Goal: Task Accomplishment & Management: Complete application form

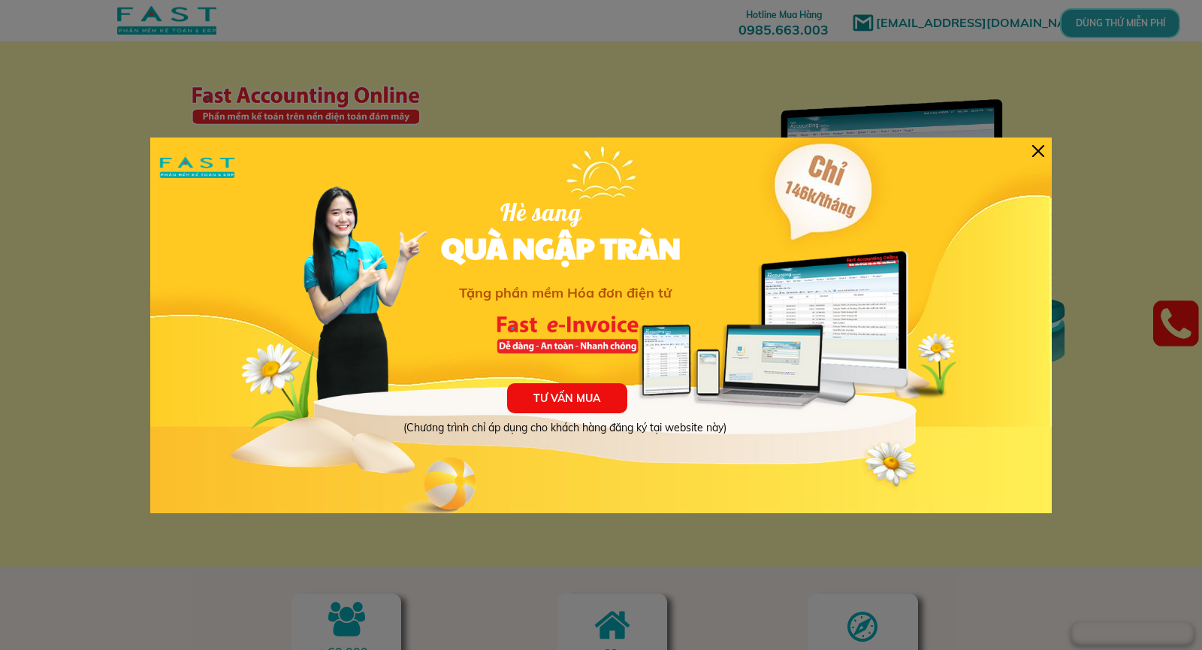
click at [1042, 153] on div at bounding box center [1039, 151] width 12 height 12
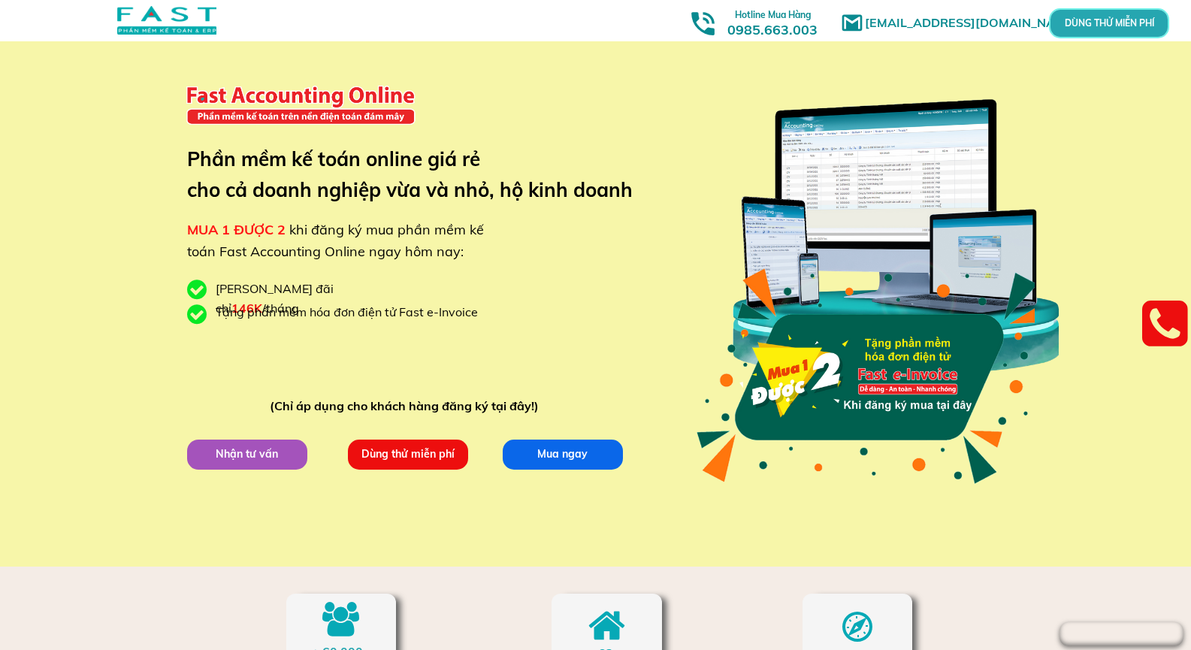
click at [435, 456] on p "Dùng thử miễn phí" at bounding box center [407, 454] width 120 height 30
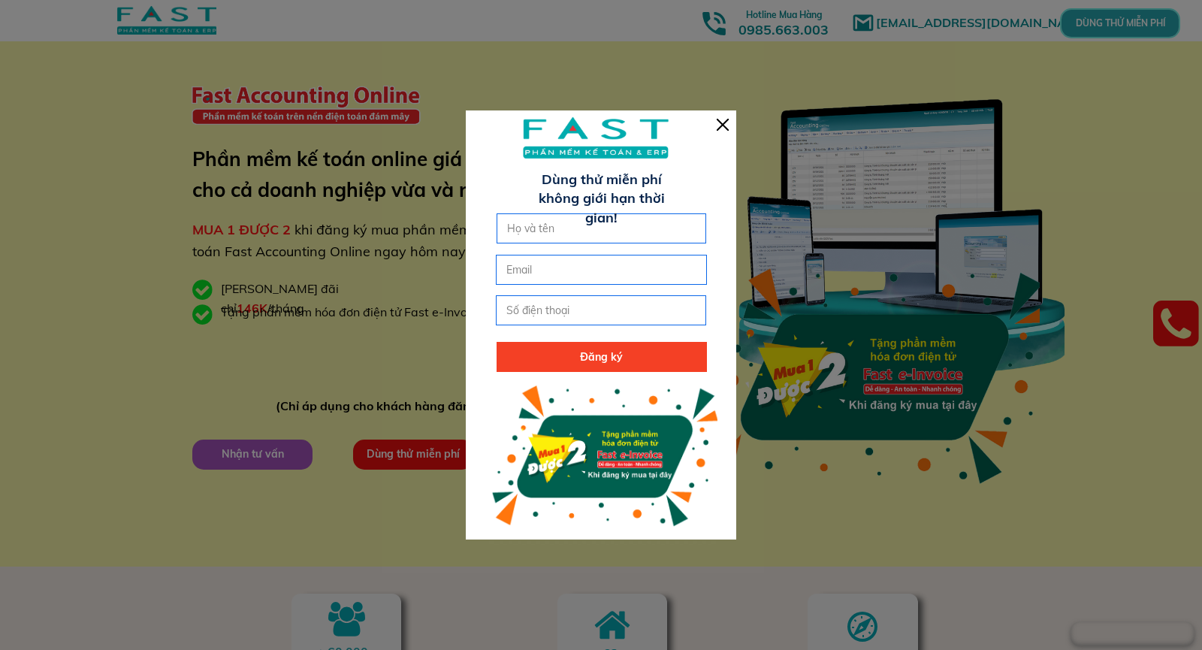
click at [542, 225] on input "text" at bounding box center [602, 228] width 197 height 29
type input "nguyenan"
click at [520, 256] on input "email" at bounding box center [601, 270] width 197 height 29
type input "[EMAIL_ADDRESS][DOMAIN_NAME]"
click at [518, 313] on input "tel" at bounding box center [601, 310] width 197 height 29
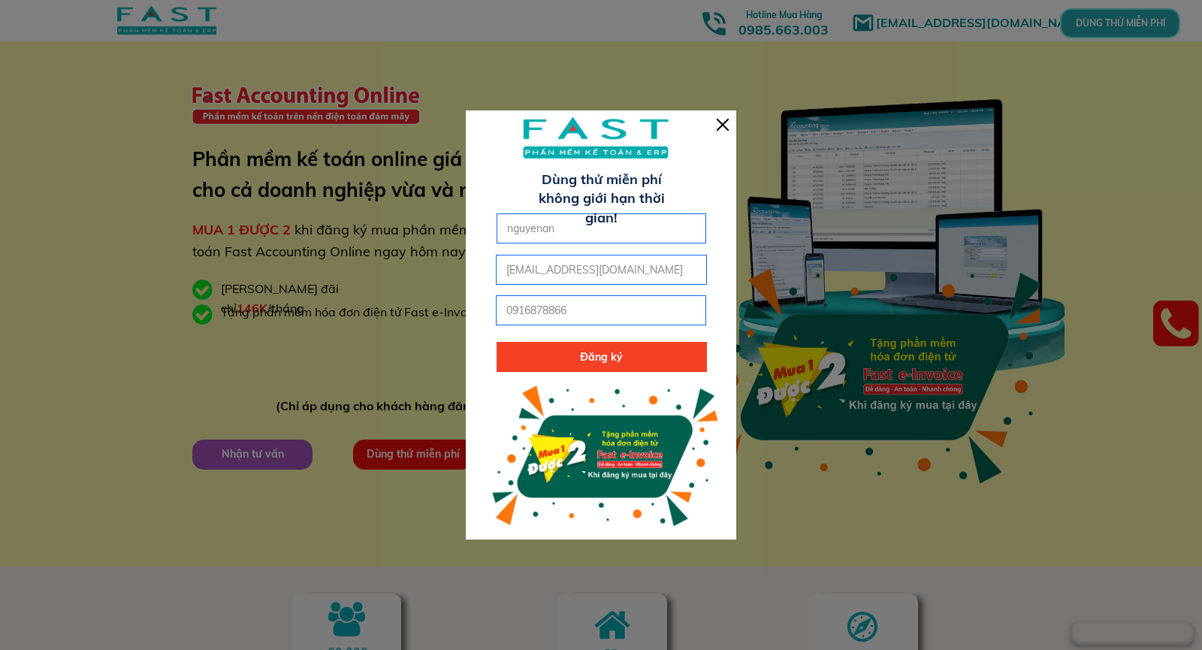
type input "0916878866"
click at [615, 344] on p "Đăng ký" at bounding box center [602, 357] width 210 height 30
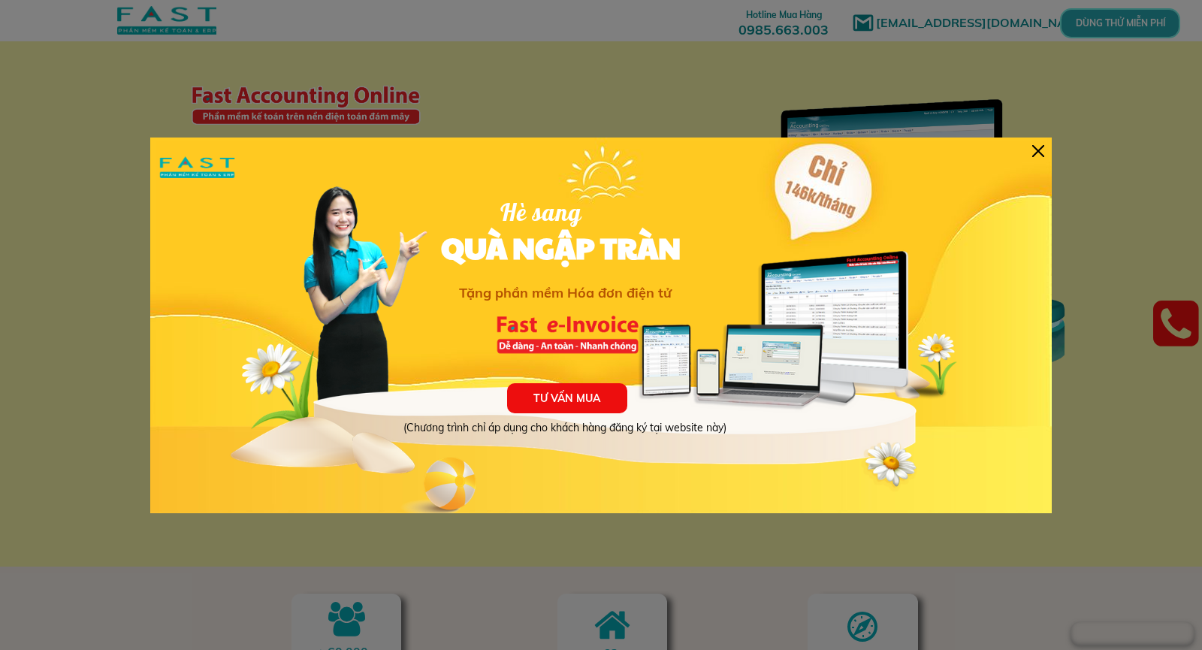
click at [1042, 156] on div at bounding box center [1039, 151] width 12 height 12
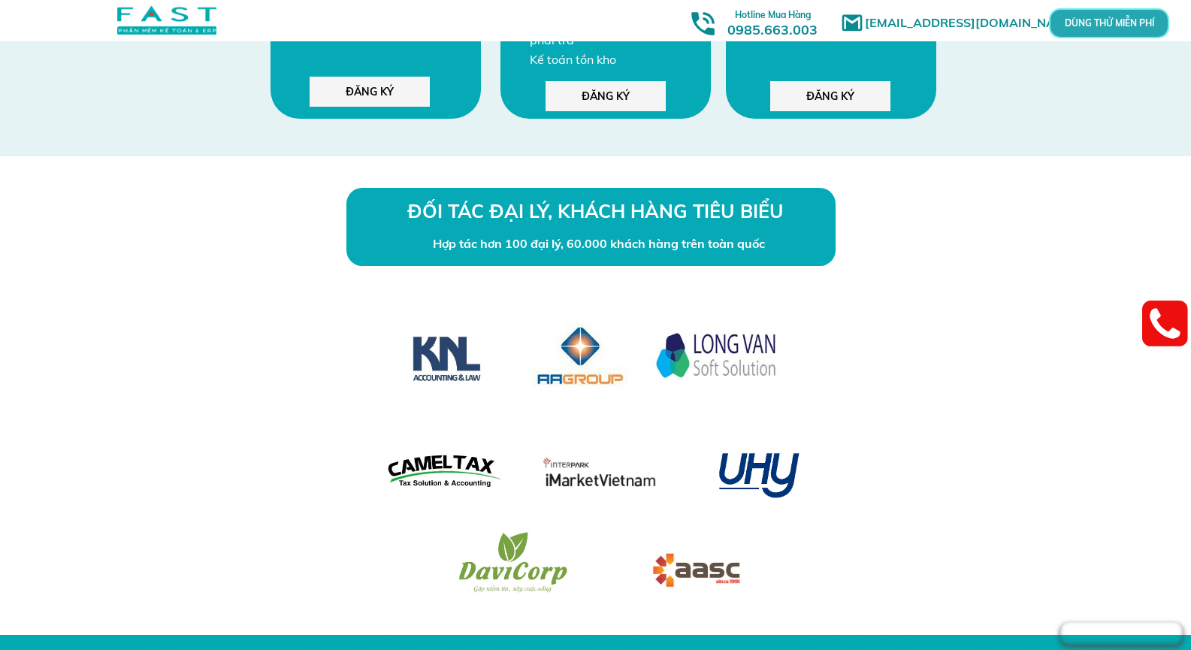
scroll to position [4284, 0]
